Goal: Information Seeking & Learning: Learn about a topic

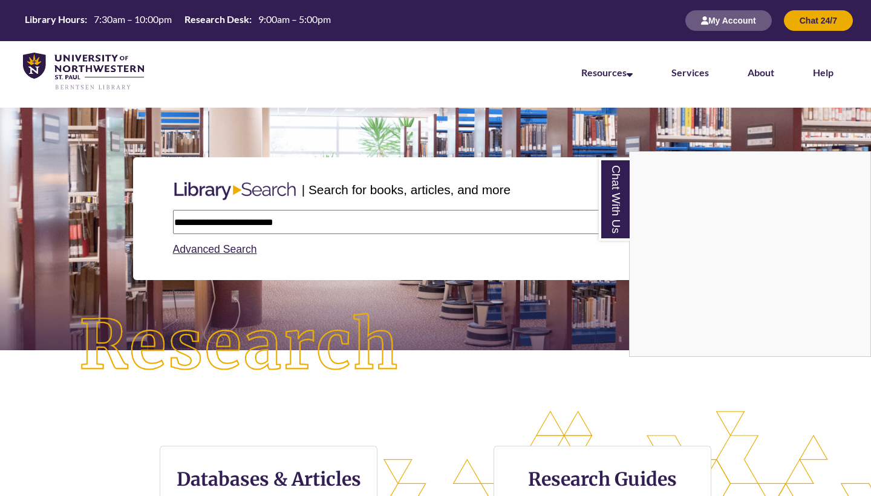
type input "**********"
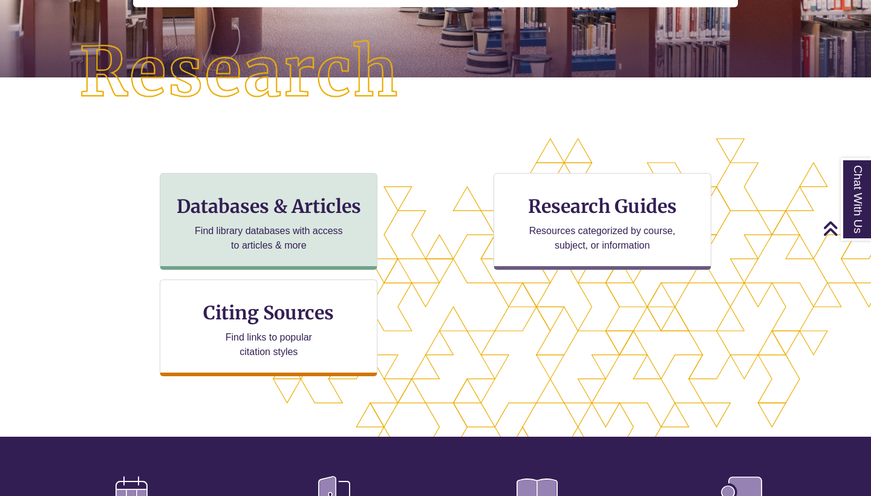
click at [287, 233] on p "Find library databases with access to articles & more" at bounding box center [269, 238] width 158 height 29
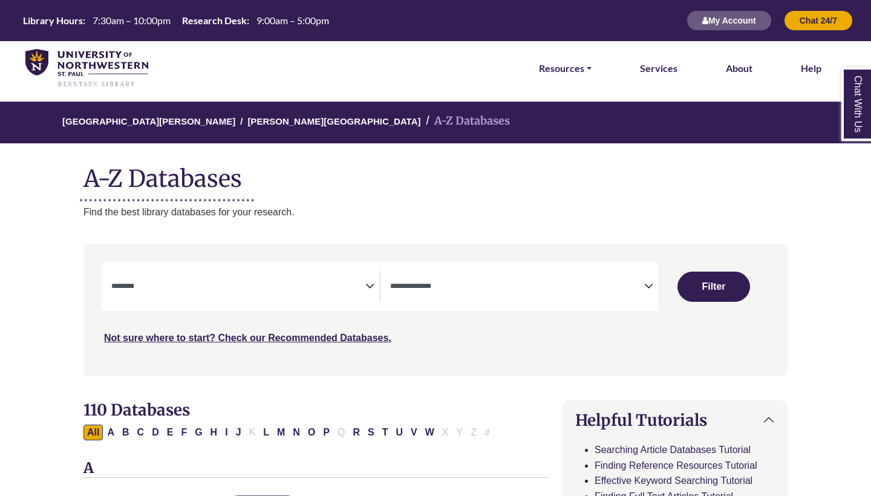
select select "Database Subject Filter"
select select "Database Types Filter"
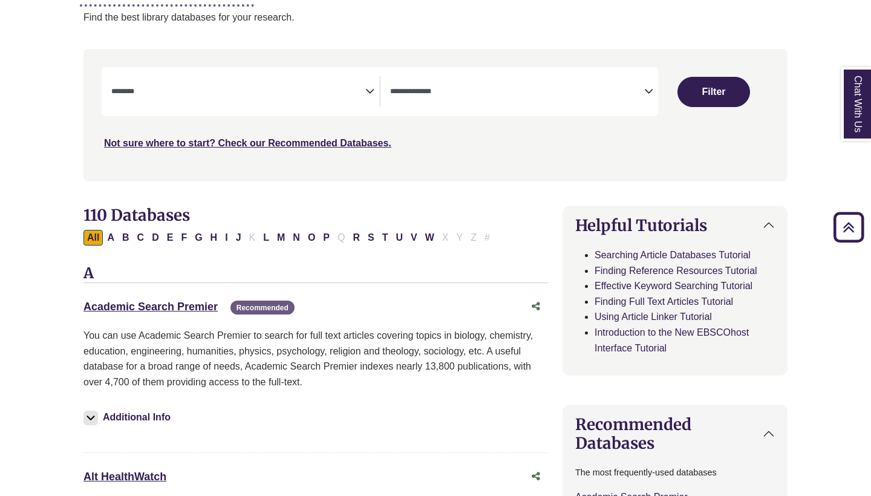
scroll to position [194, 0]
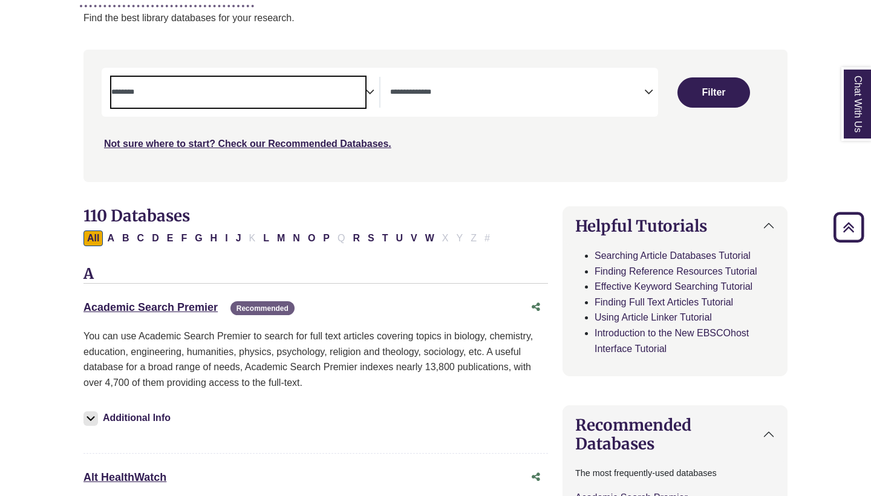
click at [235, 93] on textarea "Search" at bounding box center [238, 93] width 254 height 10
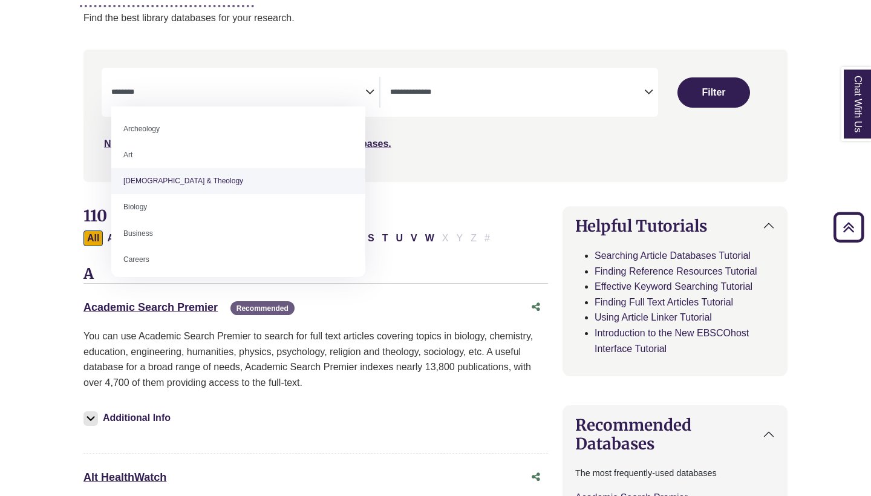
scroll to position [0, 0]
select select "*****"
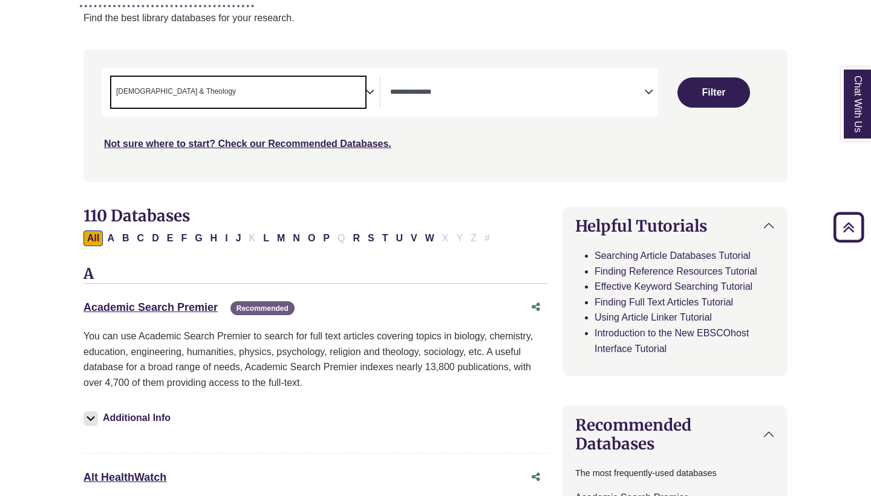
scroll to position [23, 0]
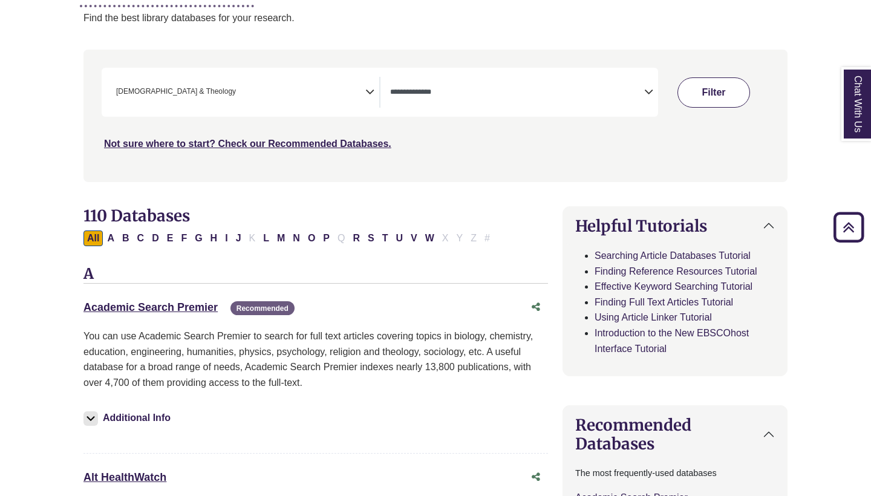
click at [725, 82] on button "Filter" at bounding box center [713, 92] width 73 height 30
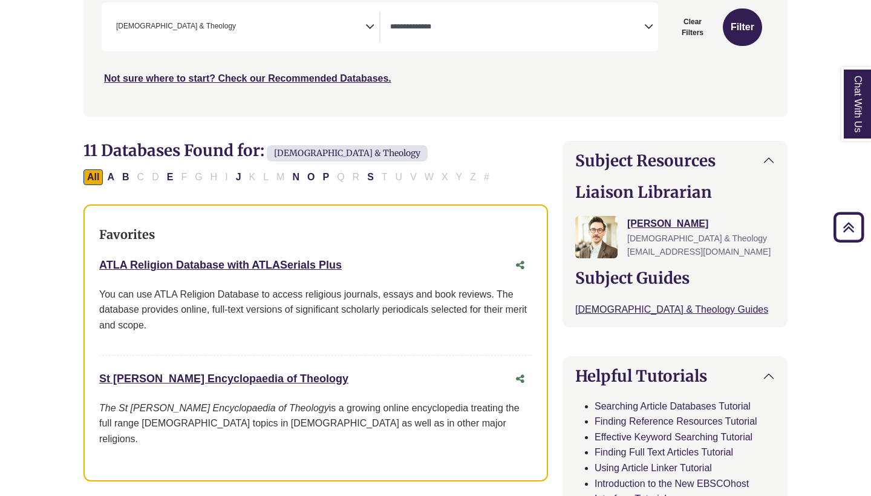
scroll to position [261, 0]
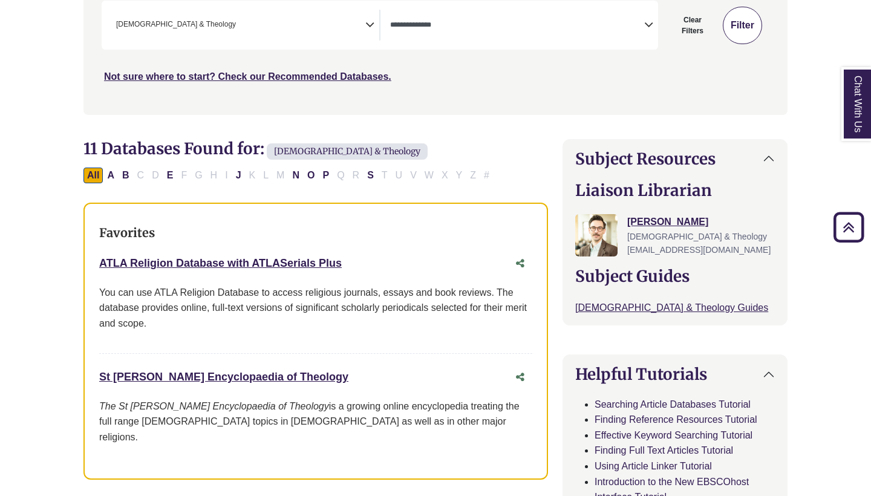
click at [758, 12] on button "Filter" at bounding box center [742, 26] width 39 height 38
click at [748, 21] on button "Filter" at bounding box center [742, 26] width 39 height 38
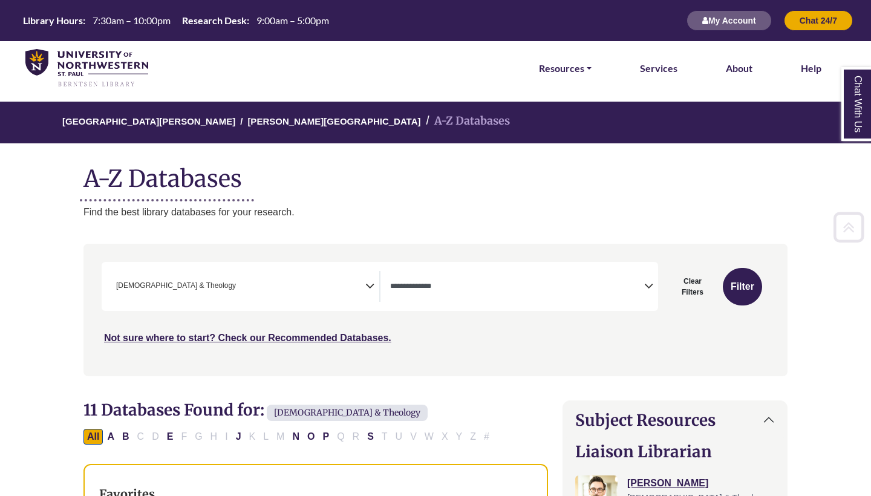
scroll to position [0, 0]
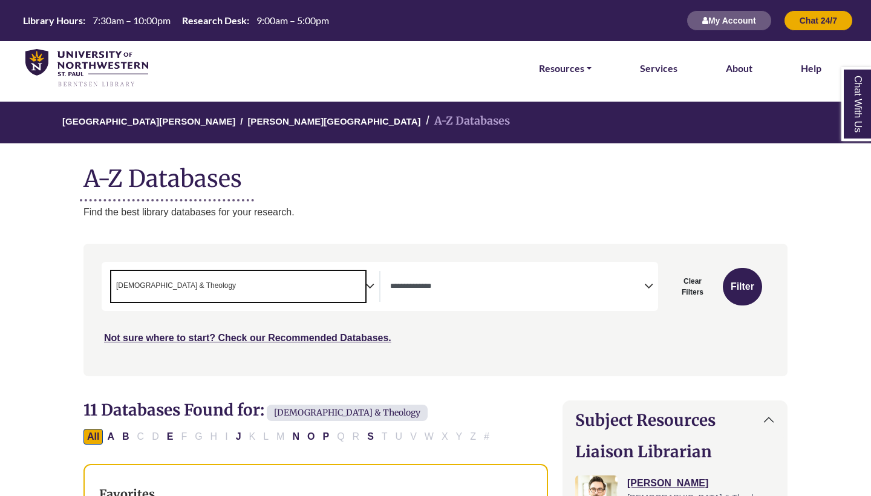
click at [359, 292] on span "× Bible & Theology" at bounding box center [238, 286] width 254 height 31
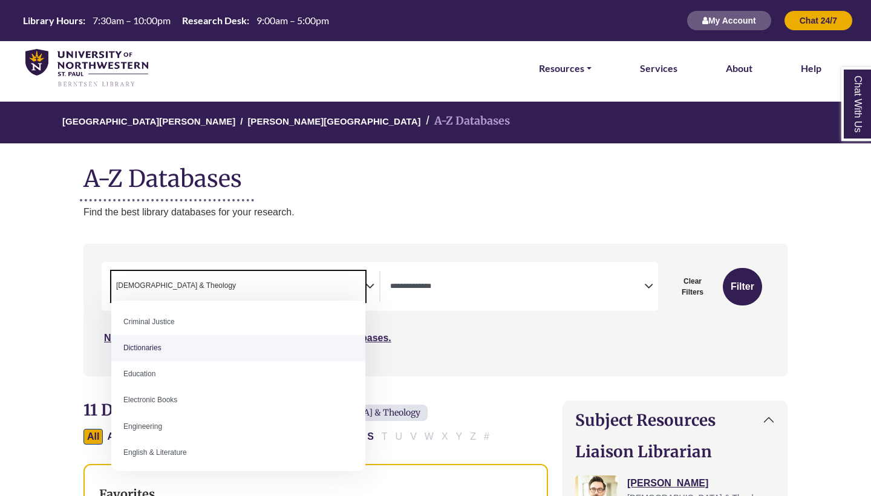
scroll to position [293, 0]
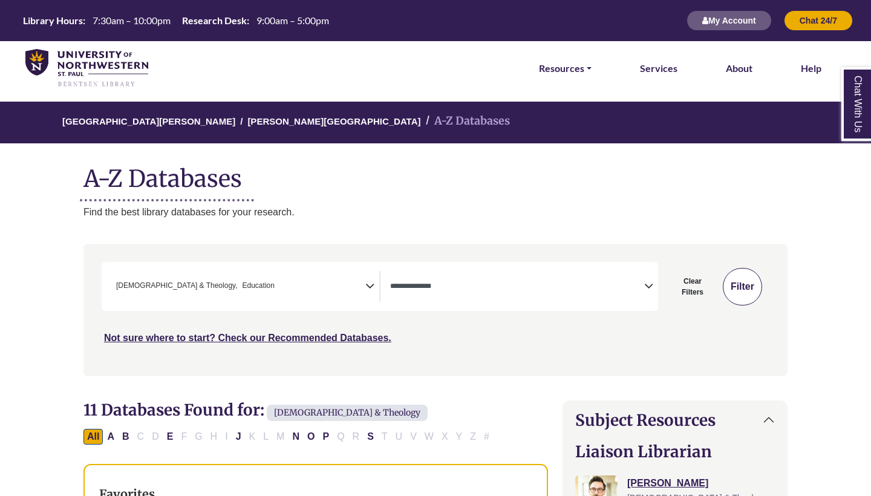
click at [737, 284] on button "Filter" at bounding box center [742, 287] width 39 height 38
select select "Database Types Filter"
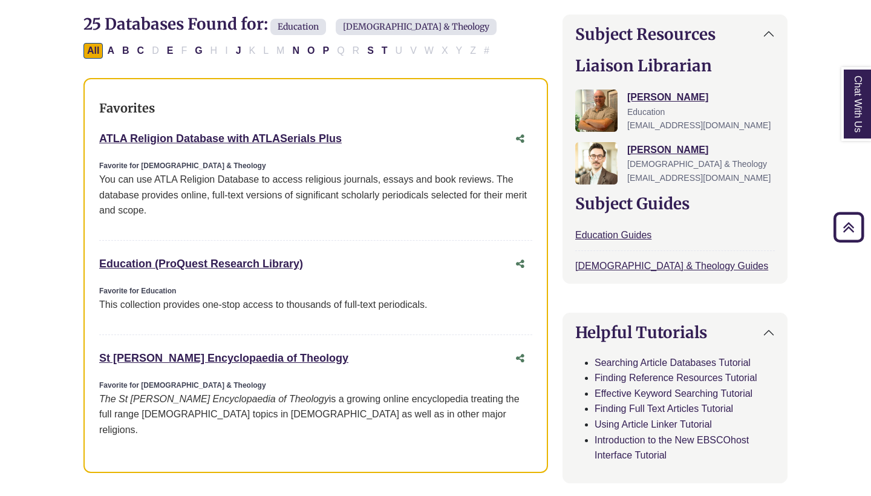
scroll to position [385, 0]
